Goal: Transaction & Acquisition: Subscribe to service/newsletter

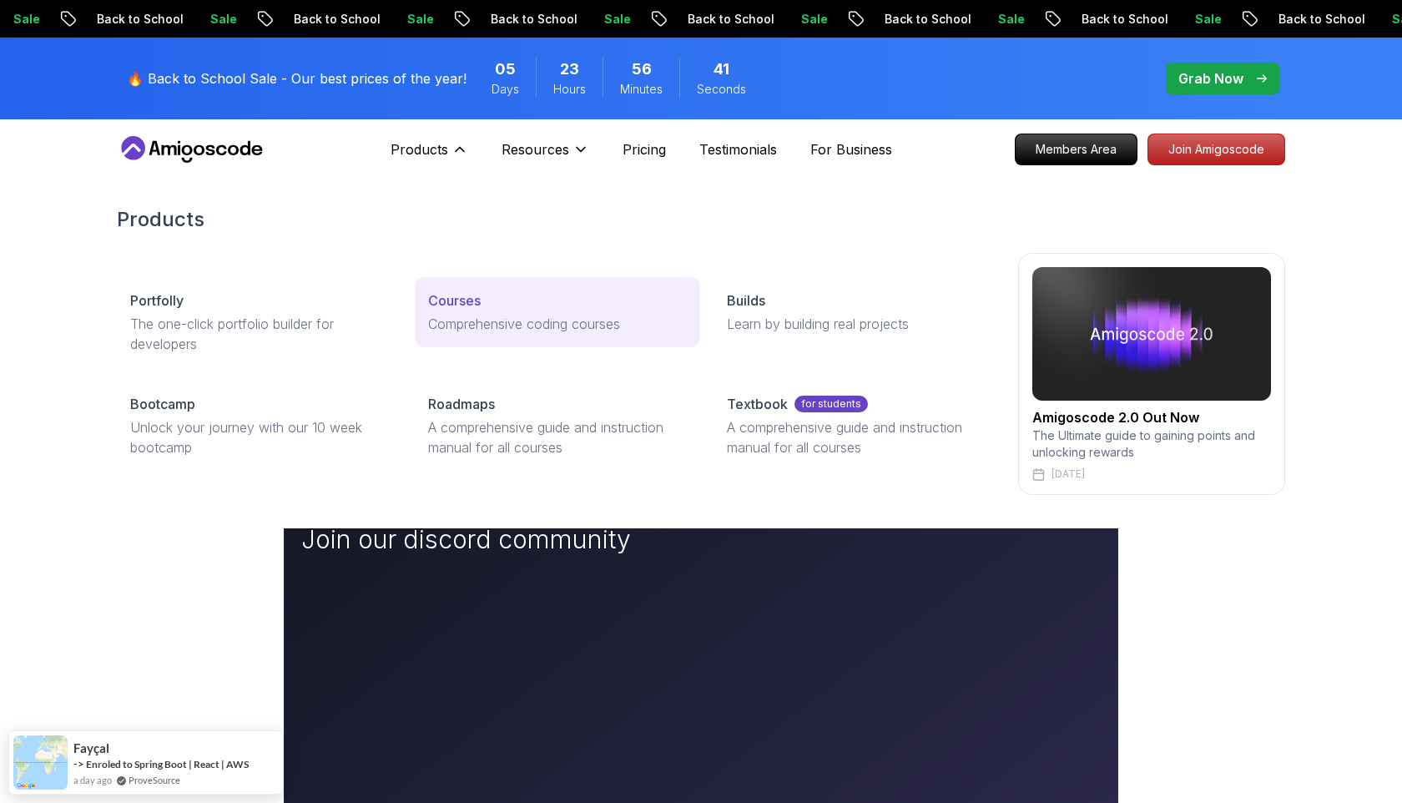
click at [482, 291] on div "Courses" at bounding box center [557, 300] width 258 height 20
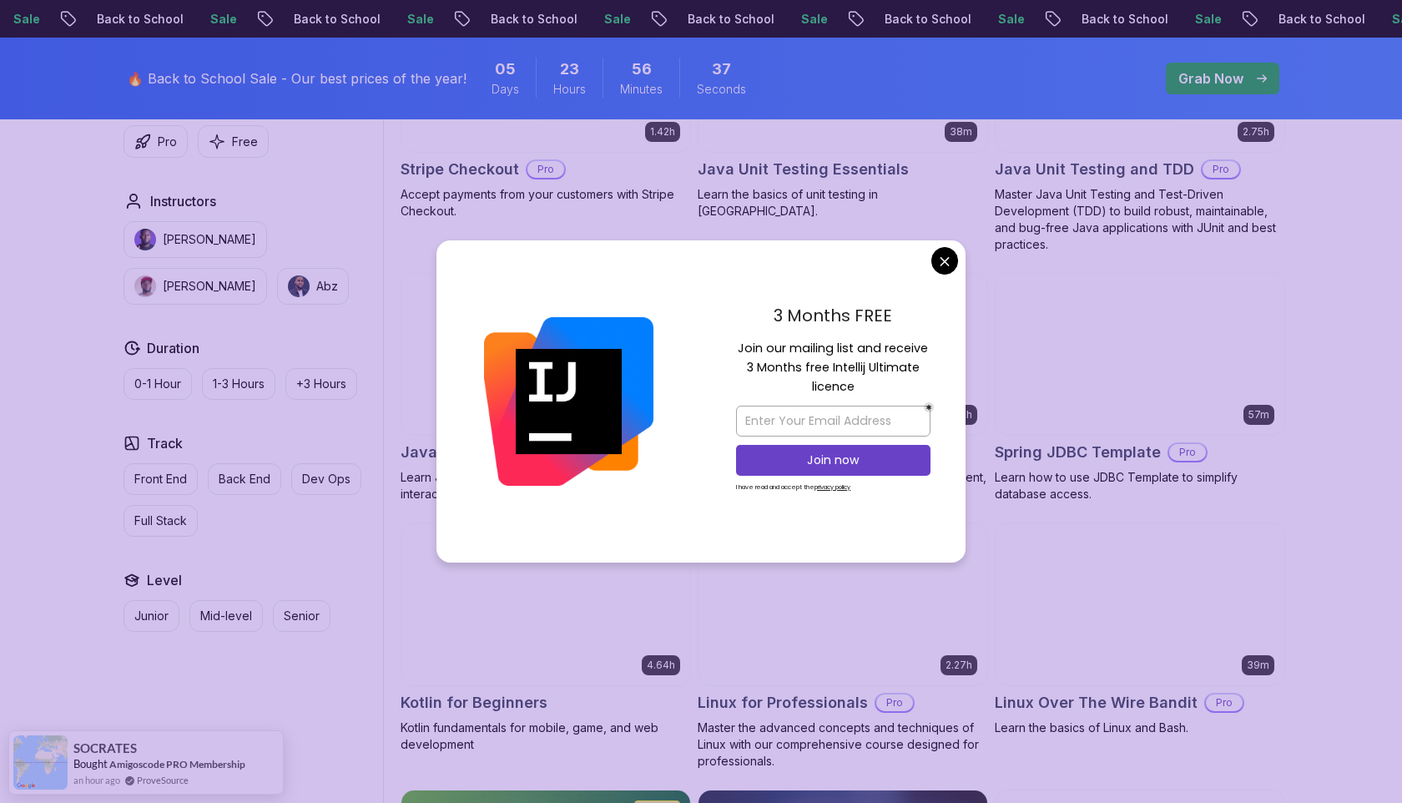
scroll to position [3101, 0]
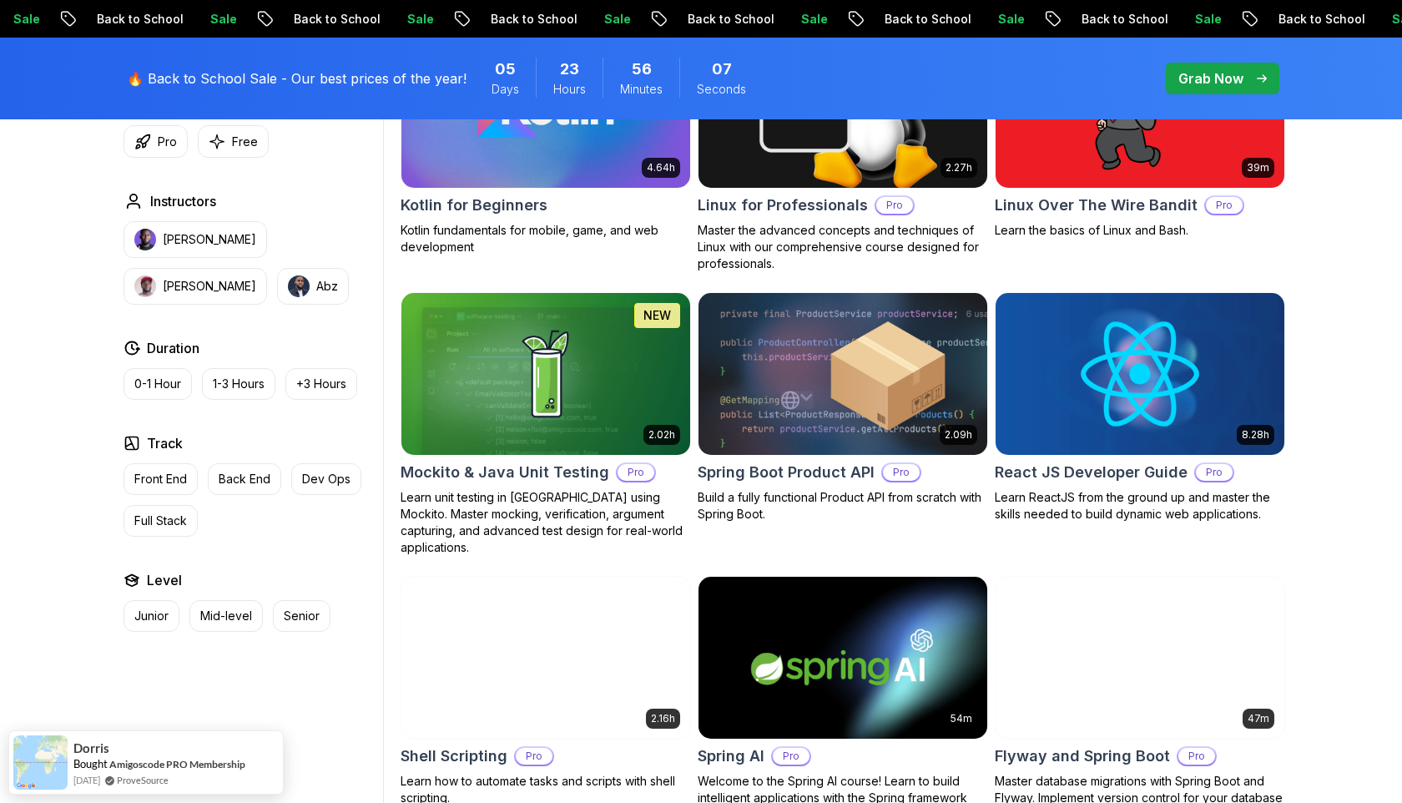
scroll to position [3619, 0]
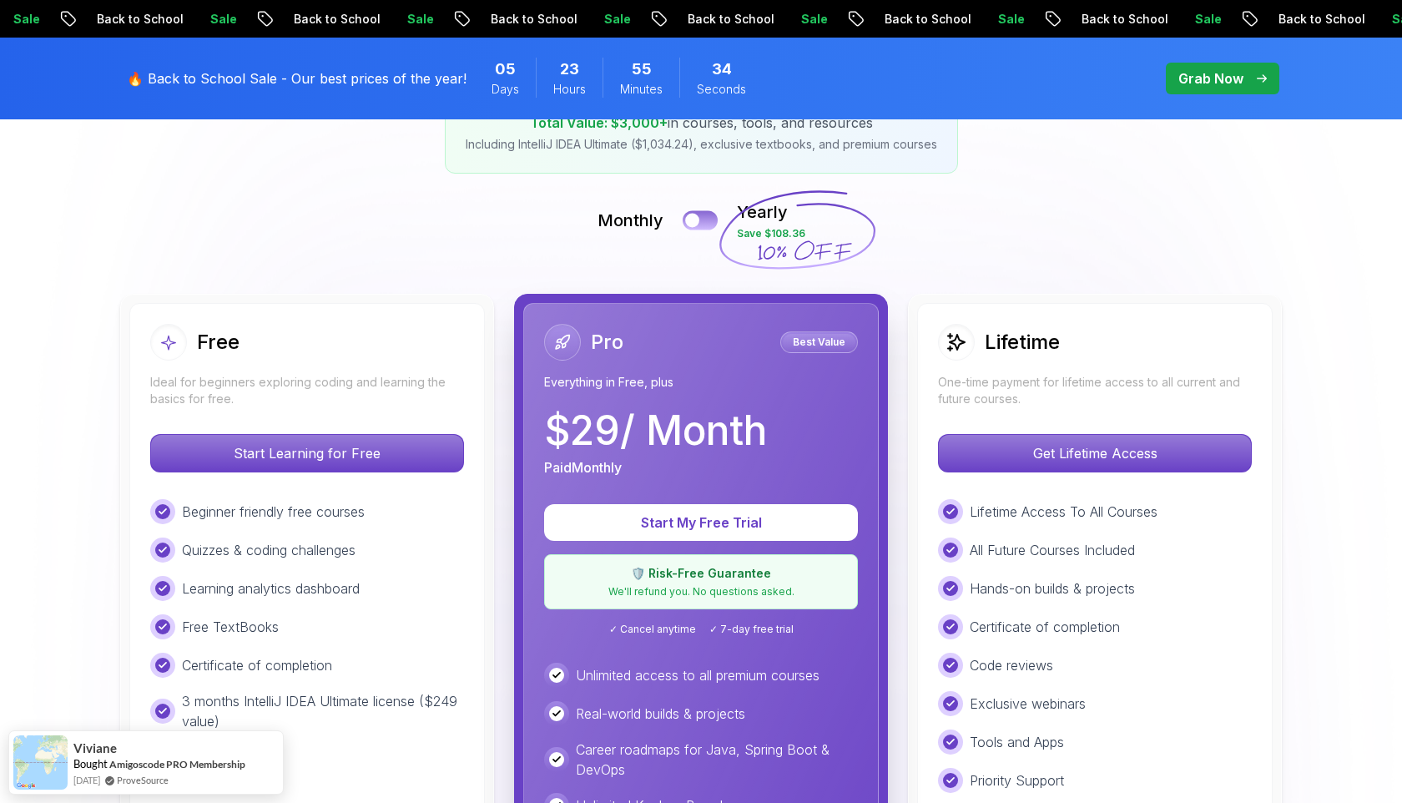
click at [686, 216] on div at bounding box center [692, 221] width 14 height 14
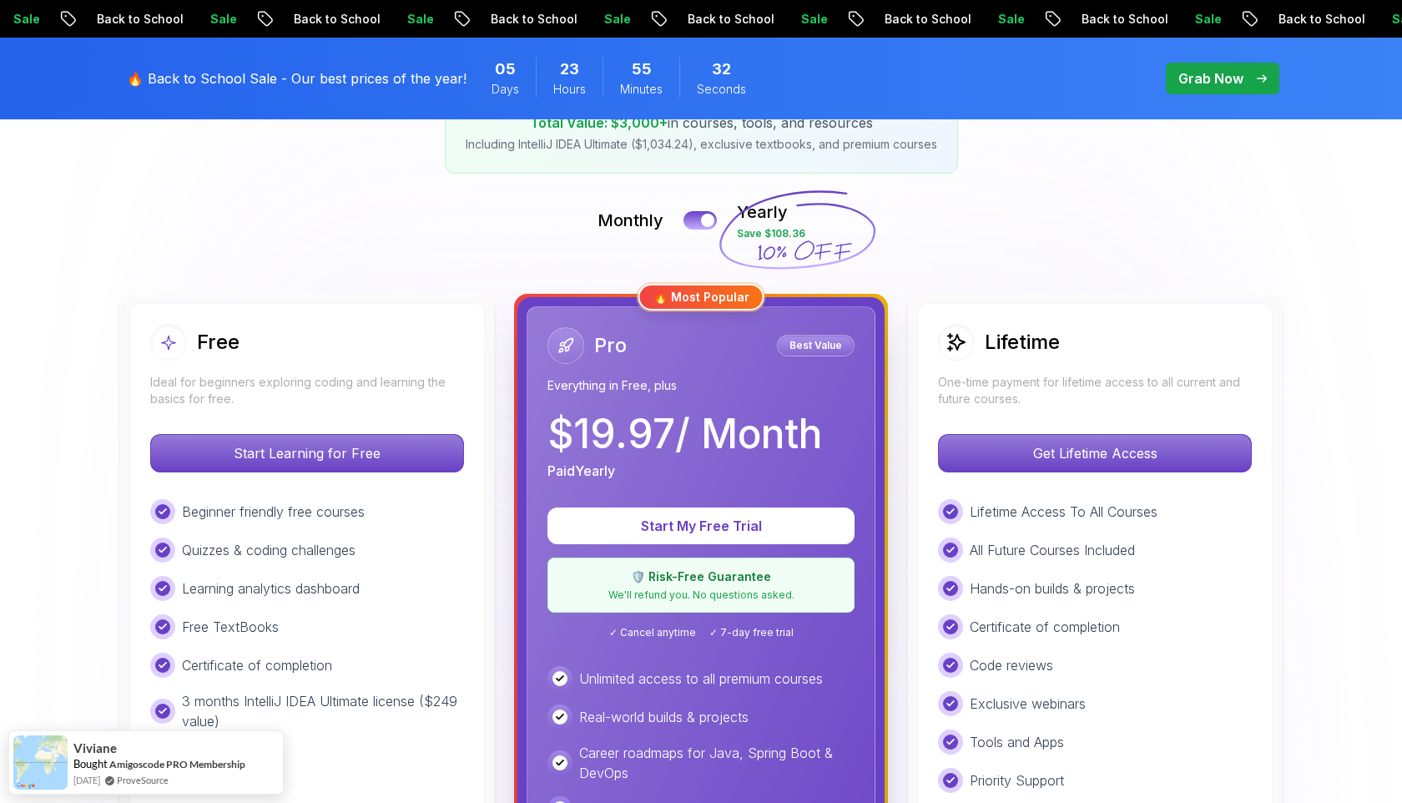
click at [625, 429] on p "$ 19.97 / Month" at bounding box center [684, 434] width 275 height 40
copy p "19.97"
click at [618, 200] on div "Monthly Yearly Save $108.36" at bounding box center [701, 220] width 1168 height 40
